Goal: Transaction & Acquisition: Purchase product/service

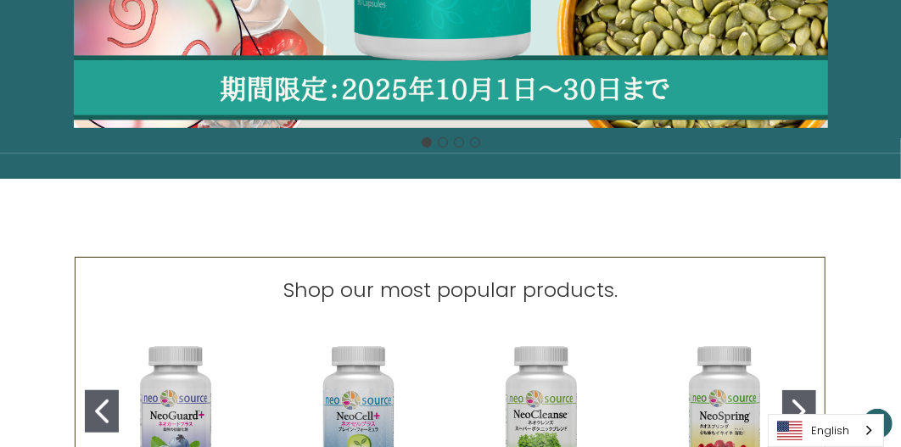
scroll to position [764, 0]
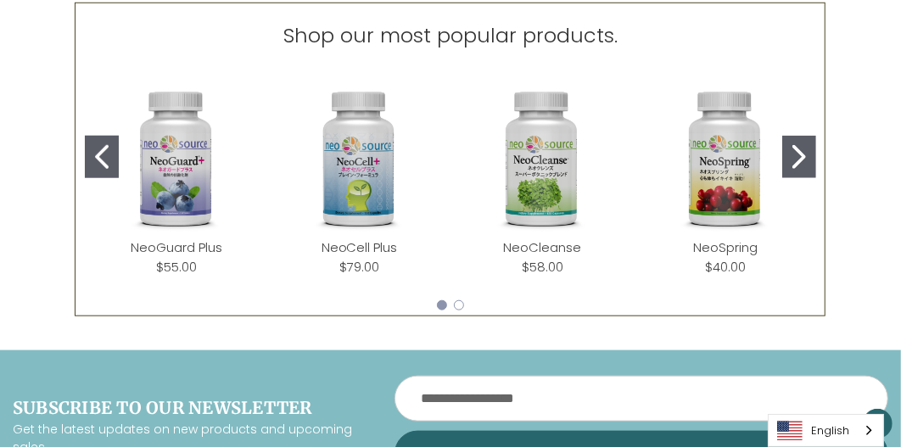
click at [796, 156] on icon "Go to slide 2" at bounding box center [800, 157] width 14 height 24
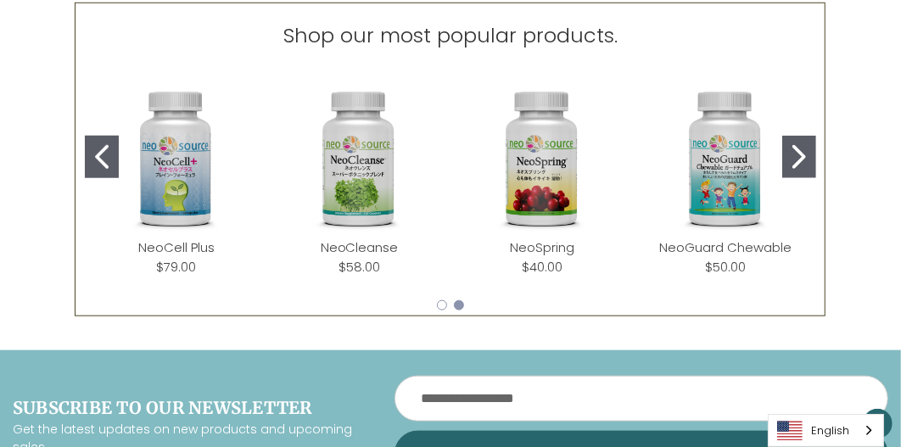
click at [796, 156] on icon "Go to slide 2" at bounding box center [800, 157] width 14 height 24
click at [104, 156] on icon "Go to slide 1" at bounding box center [102, 157] width 14 height 24
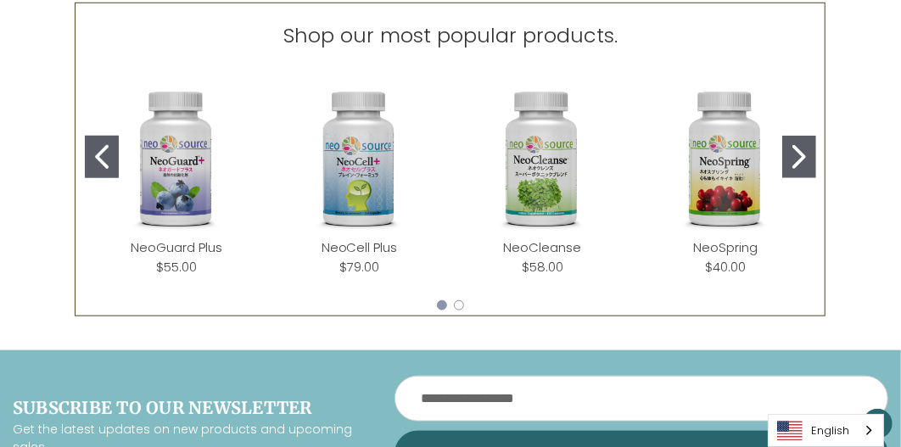
click at [190, 162] on img "NeoGuard Plus" at bounding box center [176, 159] width 156 height 156
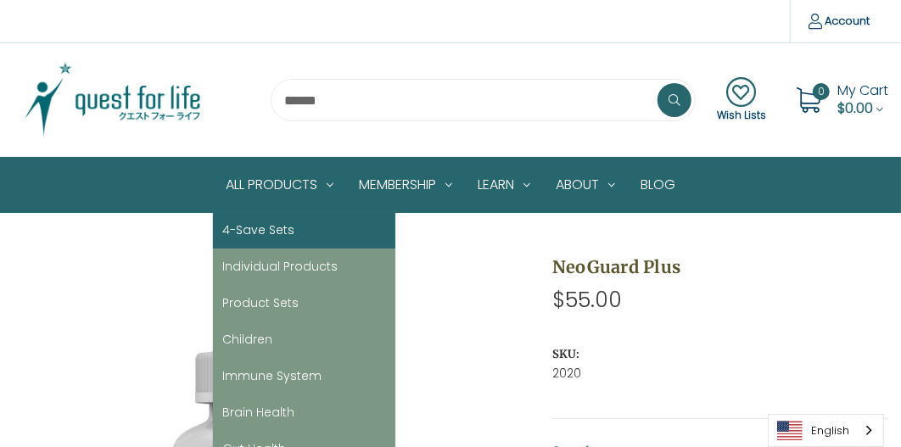
click at [283, 227] on link "4-Save Sets" at bounding box center [304, 230] width 182 height 36
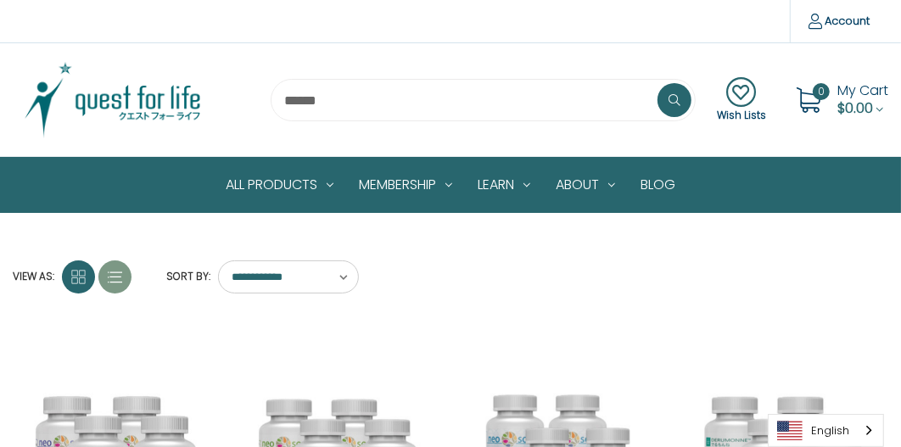
scroll to position [255, 0]
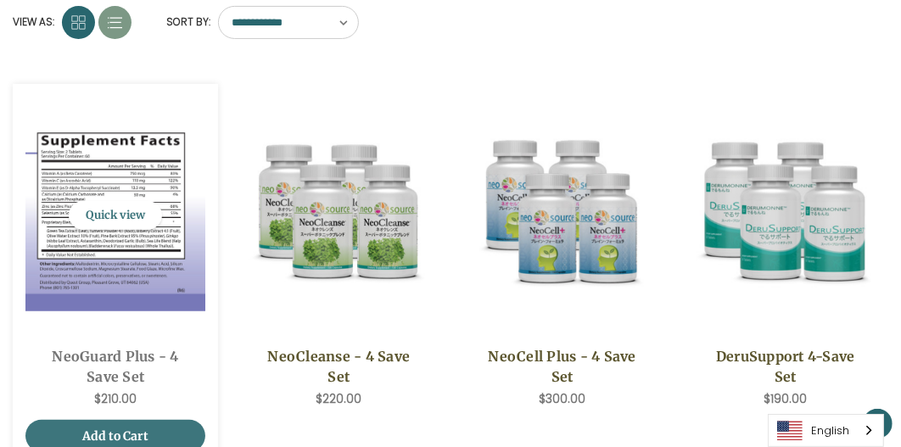
click at [158, 198] on img "NeoGuard Plus - 4 Save Set,$210.00\a" at bounding box center [115, 216] width 180 height 192
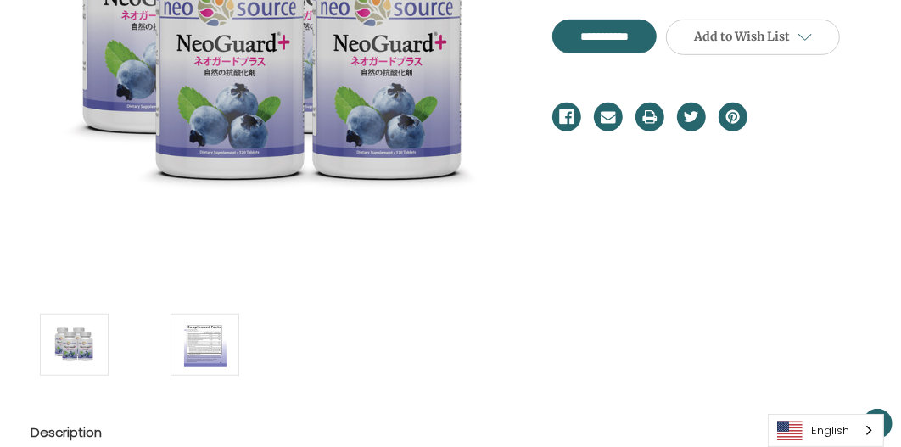
scroll to position [679, 0]
